Goal: Use online tool/utility: Utilize a website feature to perform a specific function

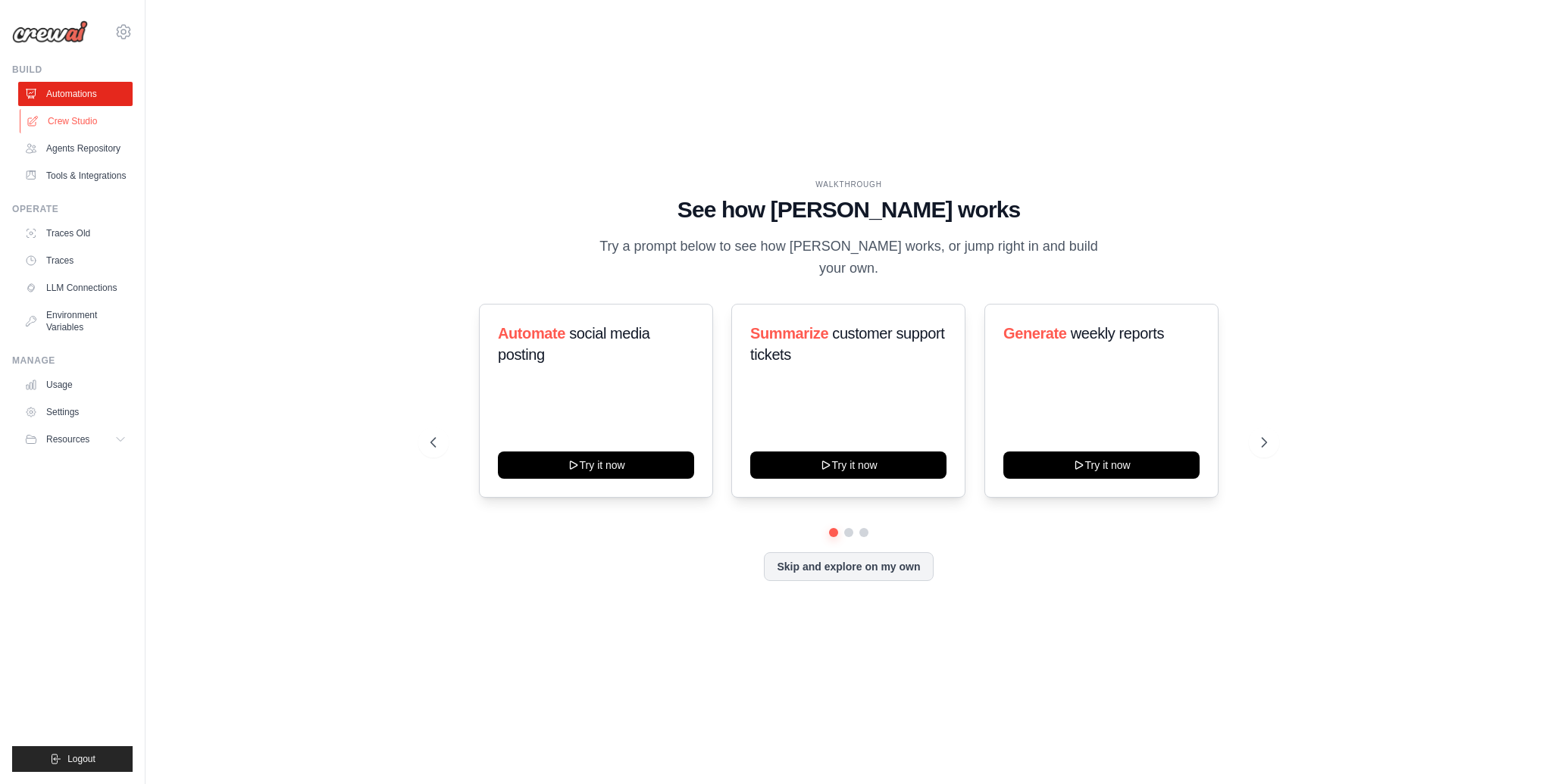
click at [89, 122] on link "Crew Studio" at bounding box center [77, 121] width 114 height 24
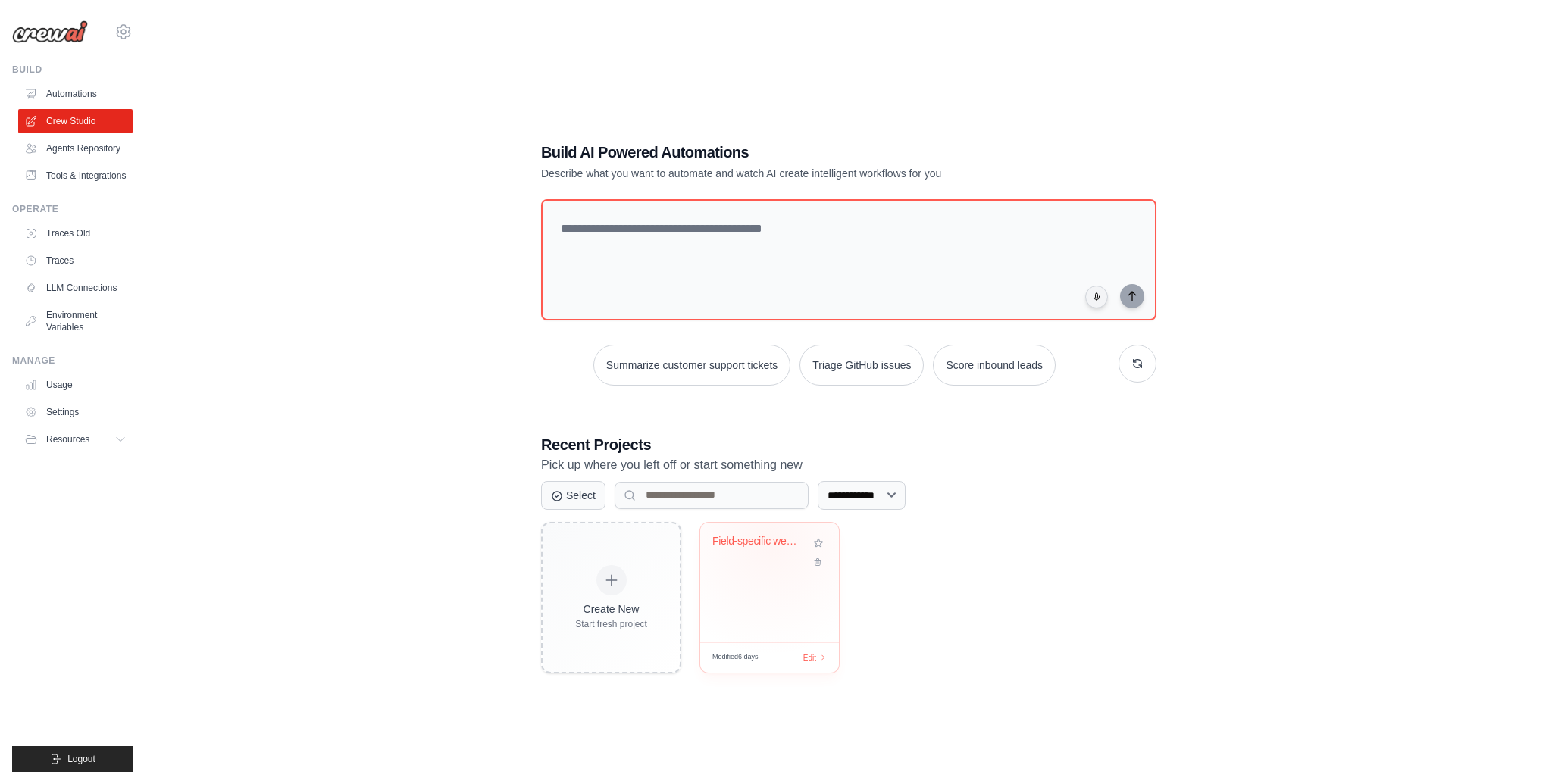
click at [771, 542] on div "Field-specific weekly summary" at bounding box center [758, 542] width 92 height 13
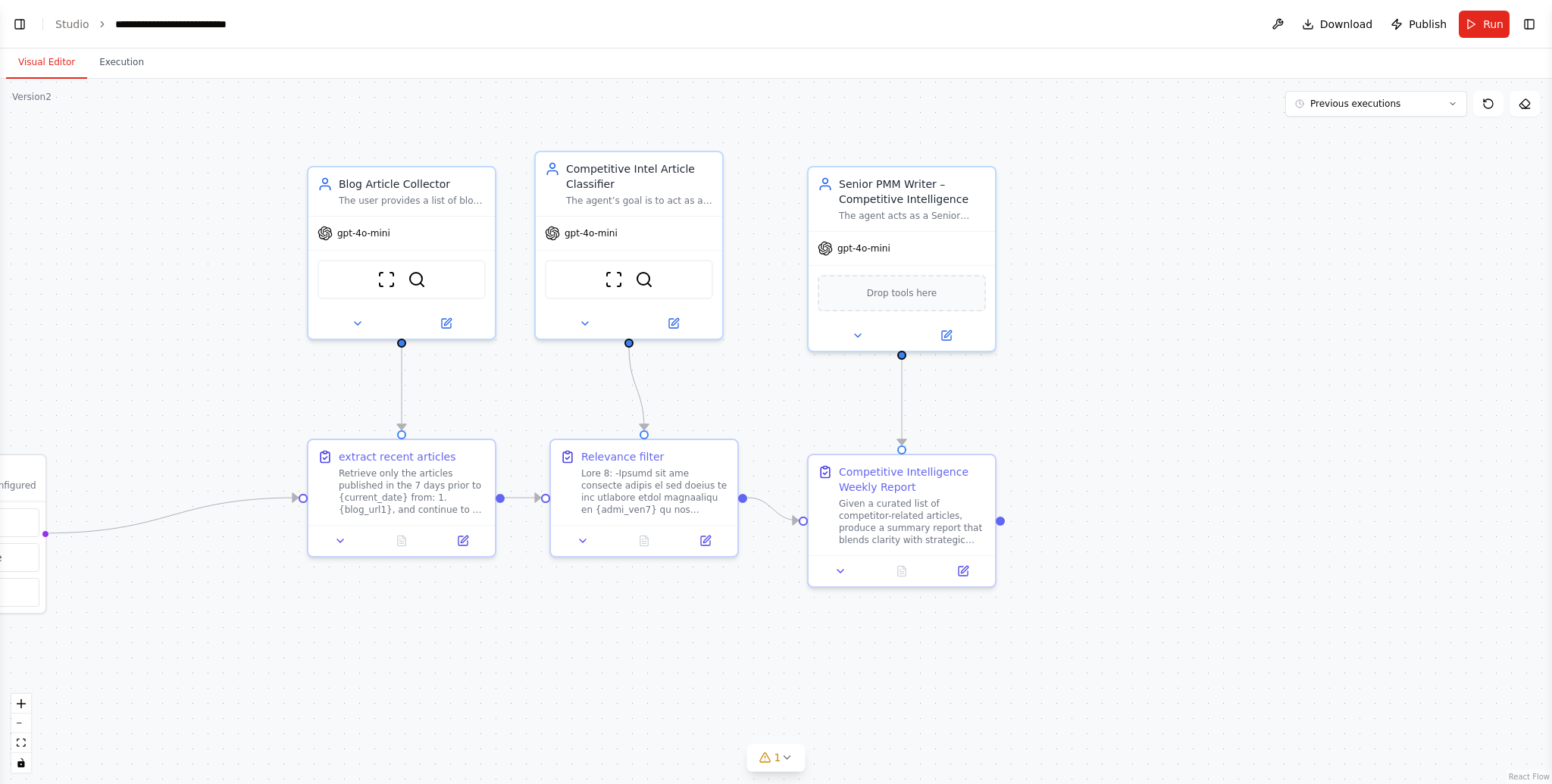
drag, startPoint x: 825, startPoint y: 384, endPoint x: 1056, endPoint y: 366, distance: 231.7
click at [1056, 366] on div ".deletable-edge-delete-btn { width: 20px; height: 20px; border: 0px solid #ffff…" at bounding box center [776, 431] width 1552 height 705
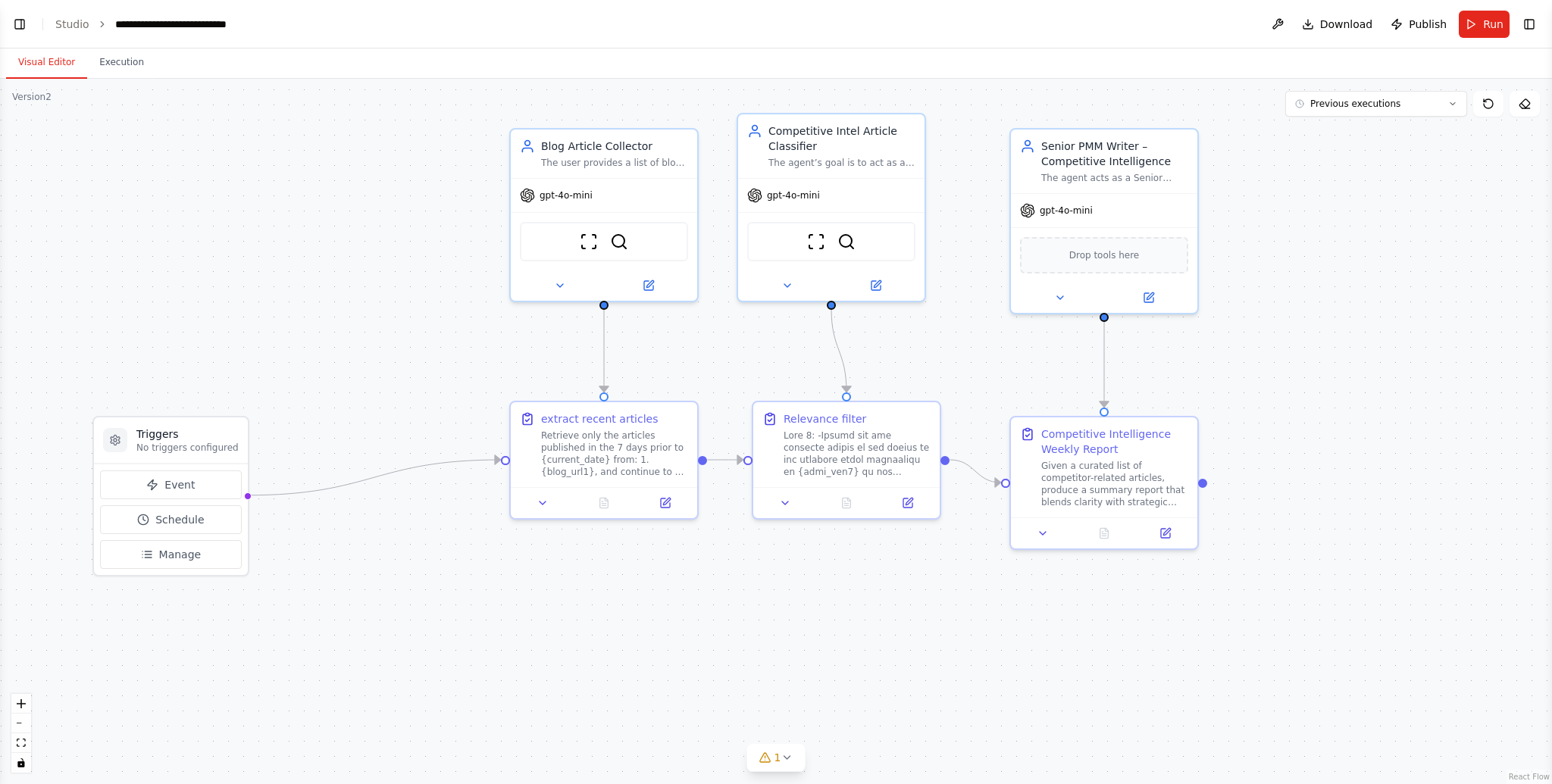
drag, startPoint x: 1035, startPoint y: 368, endPoint x: 1237, endPoint y: 330, distance: 205.5
click at [1237, 330] on div ".deletable-edge-delete-btn { width: 20px; height: 20px; border: 0px solid #ffff…" at bounding box center [776, 431] width 1552 height 705
click at [1475, 31] on button "Run" at bounding box center [1484, 24] width 50 height 27
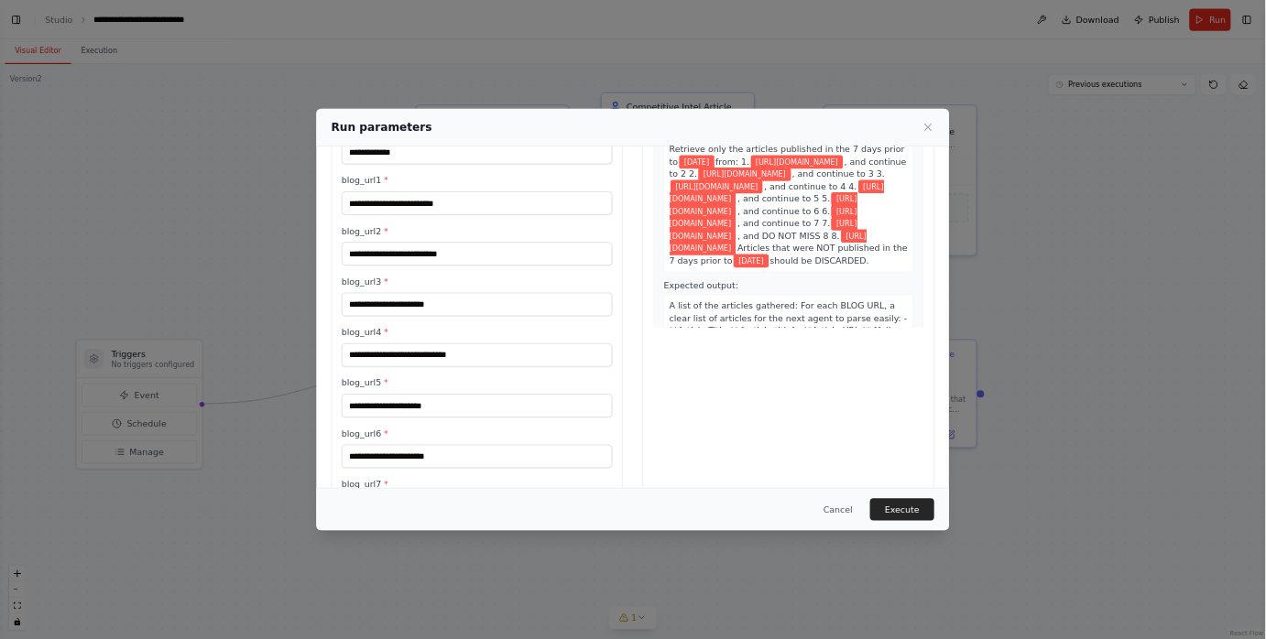
scroll to position [326, 0]
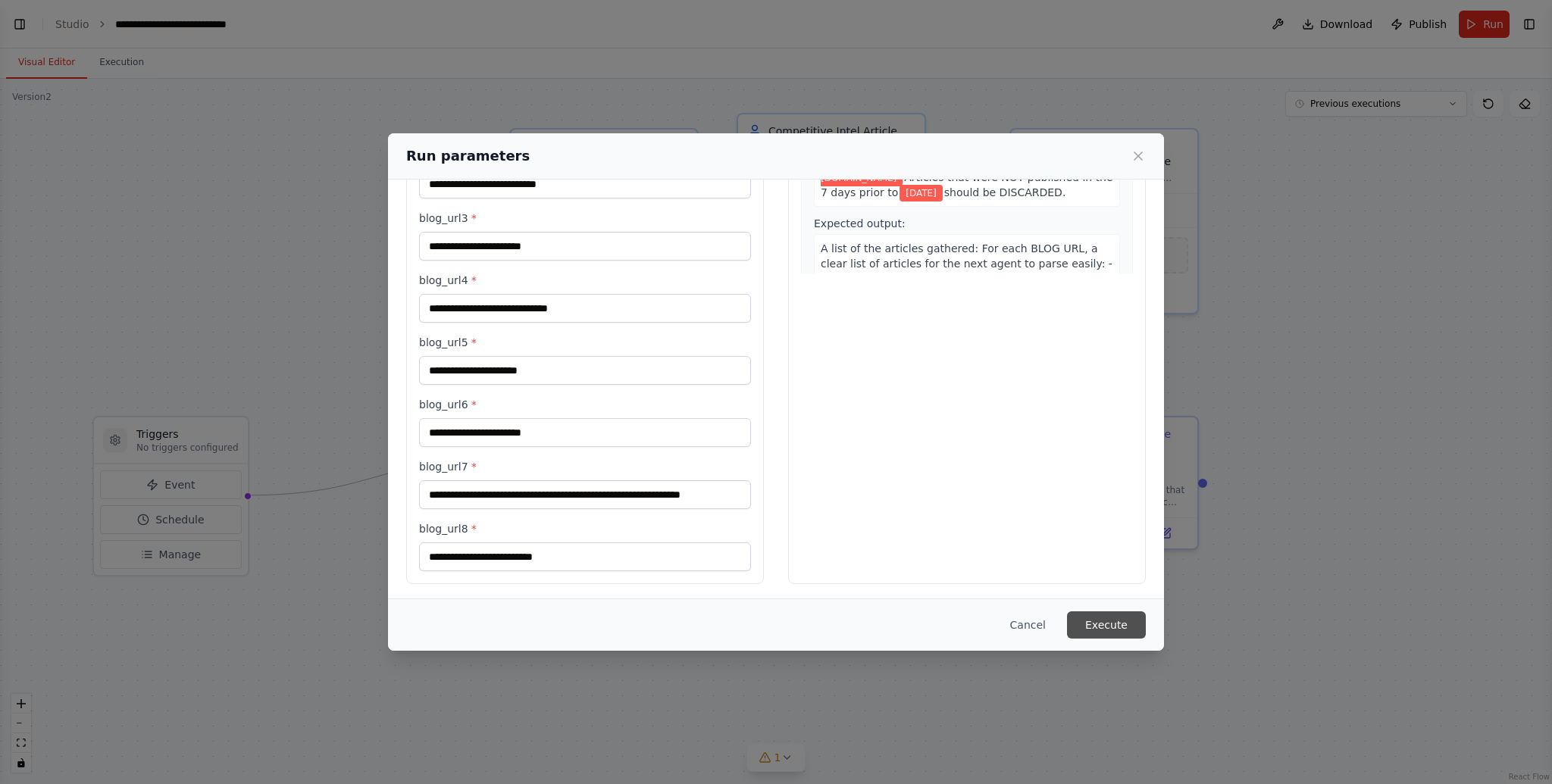
click at [1083, 619] on button "Execute" at bounding box center [1106, 624] width 79 height 27
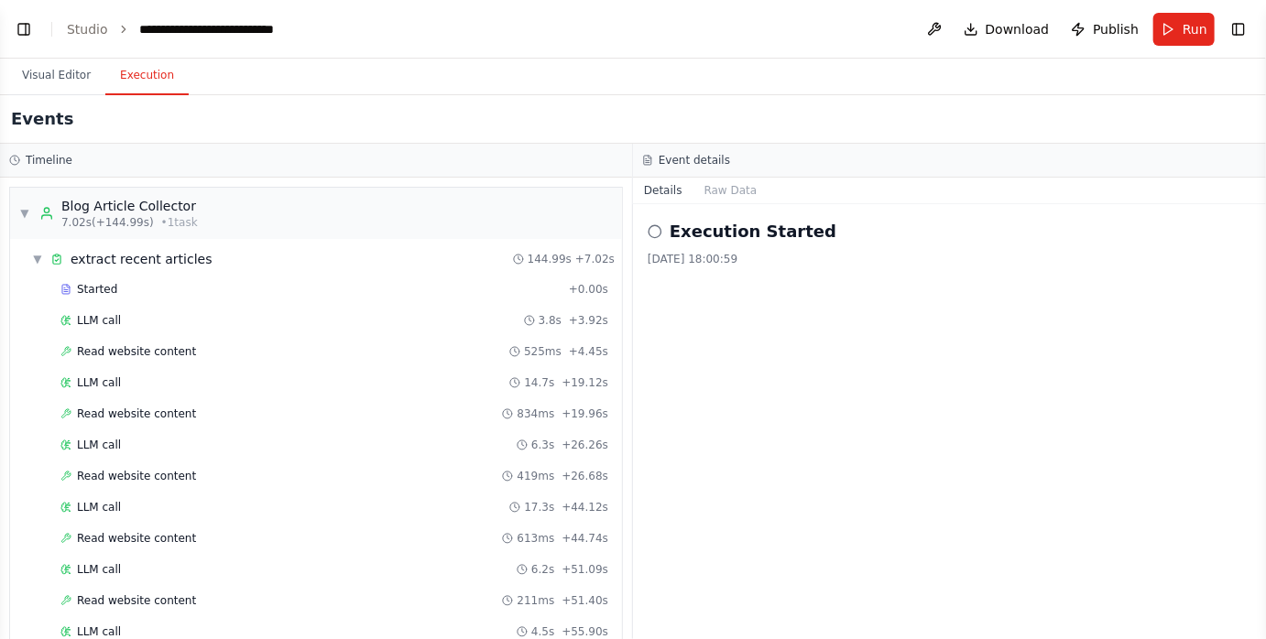
scroll to position [1191, 0]
